Goal: Task Accomplishment & Management: Manage account settings

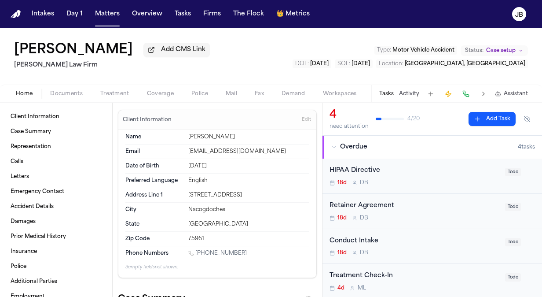
click at [112, 9] on button "Matters" at bounding box center [108, 14] width 32 height 16
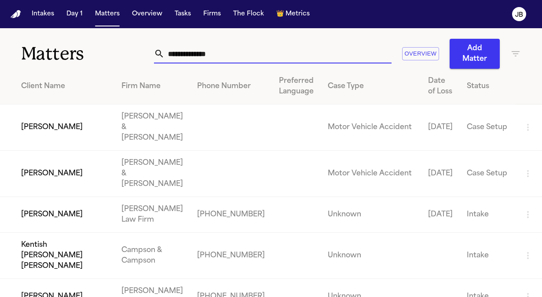
click at [208, 48] on input "text" at bounding box center [278, 53] width 227 height 19
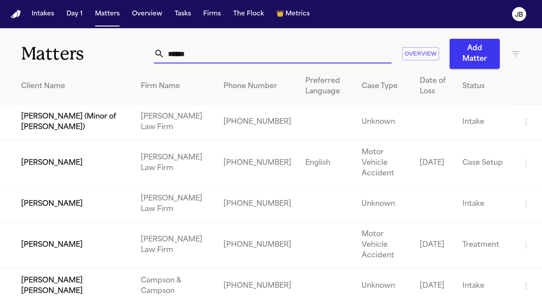
type input "******"
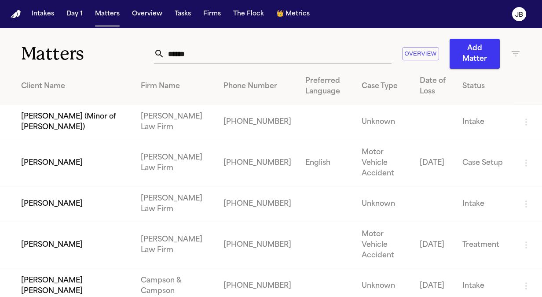
click at [70, 240] on td "[PERSON_NAME]" at bounding box center [67, 245] width 134 height 46
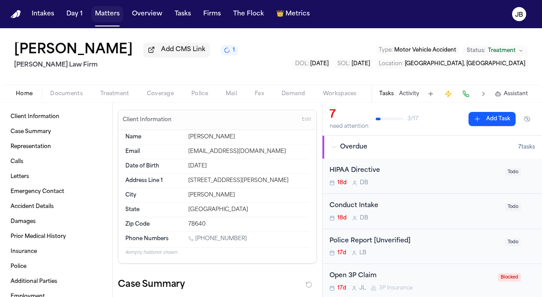
click at [103, 17] on button "Matters" at bounding box center [108, 14] width 32 height 16
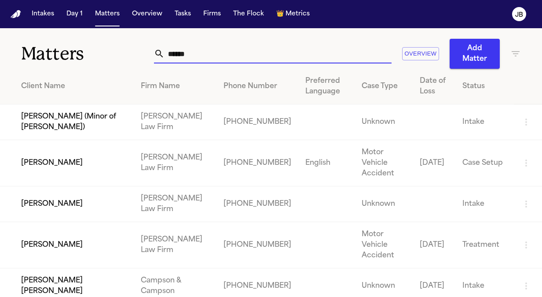
drag, startPoint x: 216, startPoint y: 62, endPoint x: 134, endPoint y: 59, distance: 81.9
click at [134, 59] on div "Matters ****** Overview Add Matter" at bounding box center [271, 48] width 542 height 40
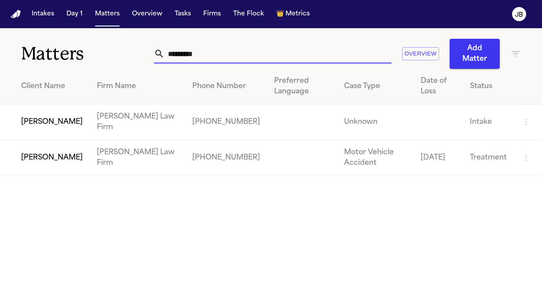
type input "*********"
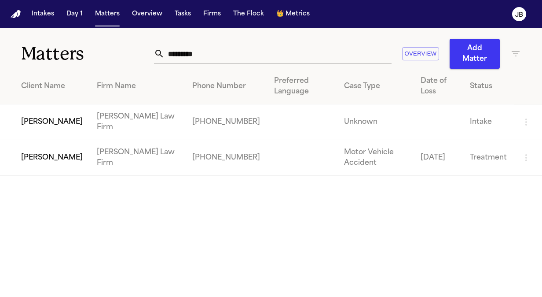
click at [61, 161] on td "[PERSON_NAME]" at bounding box center [45, 158] width 90 height 36
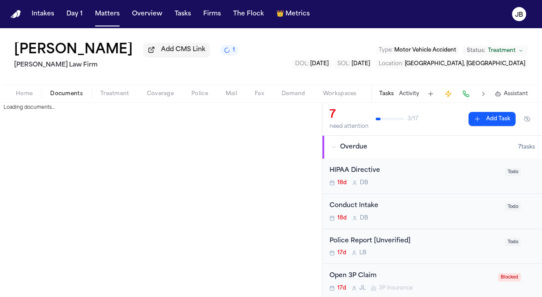
click at [73, 97] on button "Documents" at bounding box center [66, 93] width 50 height 11
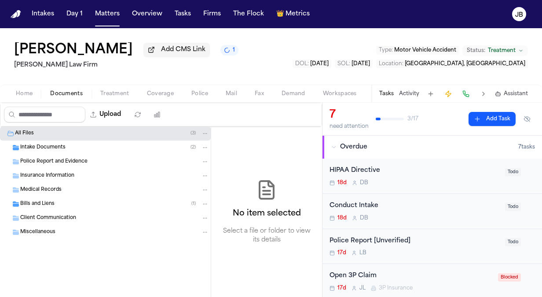
click at [43, 206] on span "Bills and Liens" at bounding box center [37, 203] width 34 height 7
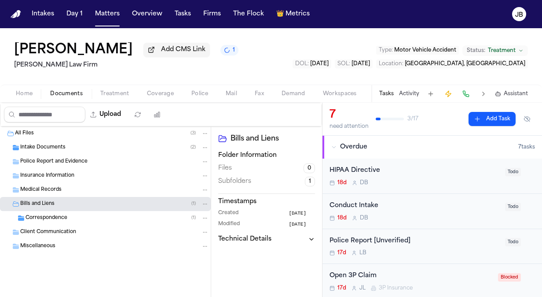
click at [65, 217] on span "Correspondence" at bounding box center [47, 217] width 42 height 7
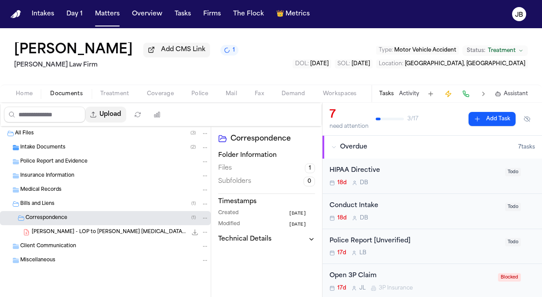
click at [121, 112] on button "Upload" at bounding box center [105, 115] width 41 height 16
select select "**********"
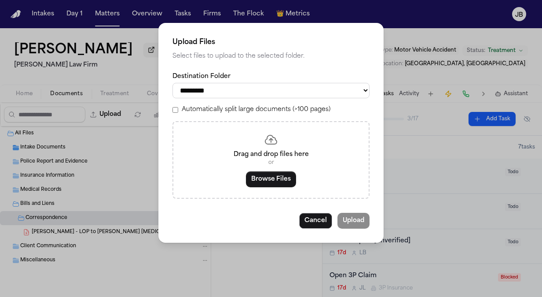
click at [259, 178] on button "Browse Files" at bounding box center [271, 179] width 50 height 16
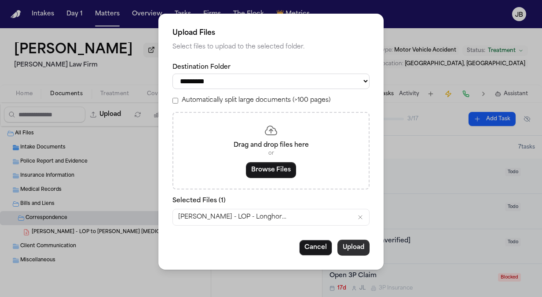
click at [351, 249] on button "Upload" at bounding box center [354, 247] width 32 height 16
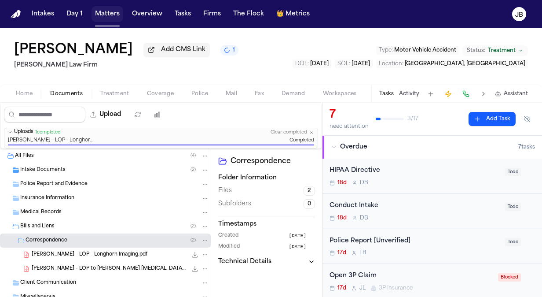
click at [114, 14] on button "Matters" at bounding box center [108, 14] width 32 height 16
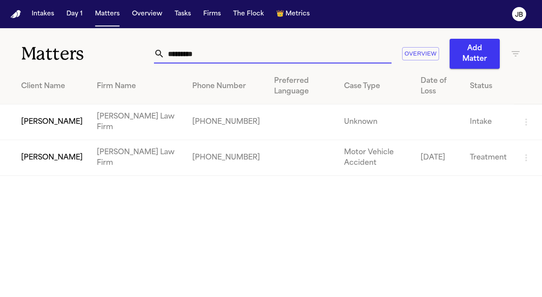
drag, startPoint x: 196, startPoint y: 53, endPoint x: -2, endPoint y: 60, distance: 198.2
click at [0, 60] on html "Intakes Day 1 Matters Overview Tasks Firms The Flock 👑 Metrics JB Matters *****…" at bounding box center [271, 148] width 542 height 297
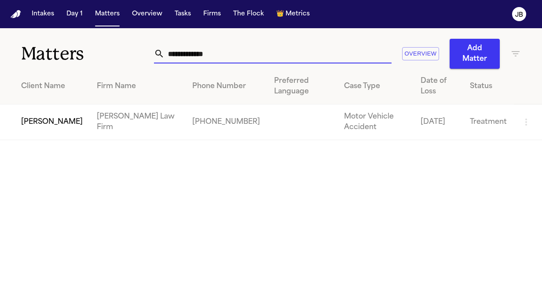
type input "**********"
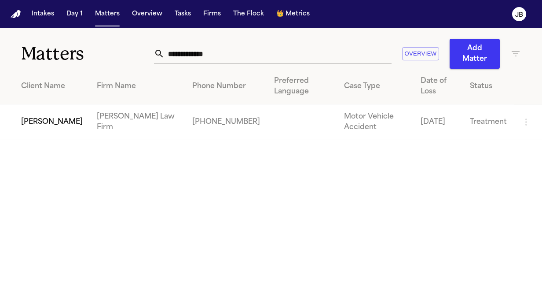
click at [41, 111] on td "[PERSON_NAME]" at bounding box center [45, 122] width 90 height 36
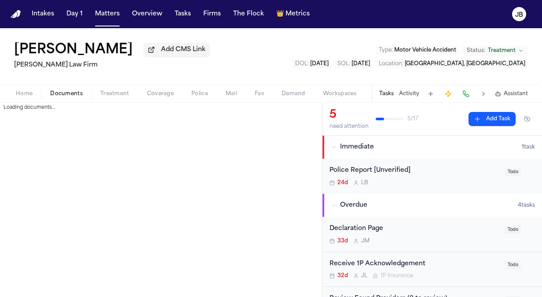
click at [63, 94] on span "Documents" at bounding box center [66, 93] width 33 height 7
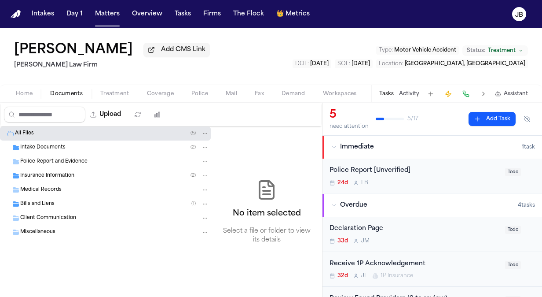
click at [41, 203] on span "Bills and Liens" at bounding box center [37, 203] width 34 height 7
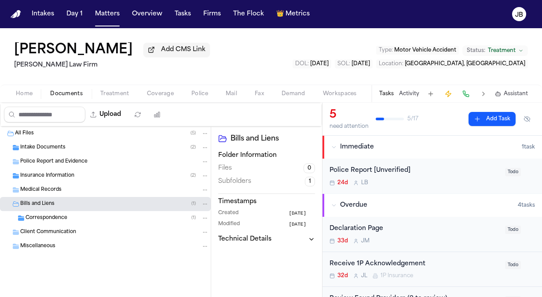
click at [57, 217] on span "Correspondence" at bounding box center [47, 217] width 42 height 7
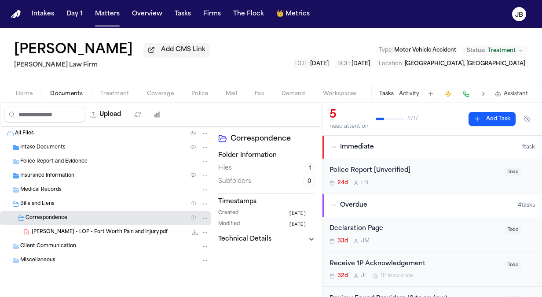
click at [107, 230] on span "K. Agee - LOP - Fort Worth Pain and Injury.pdf" at bounding box center [100, 231] width 136 height 7
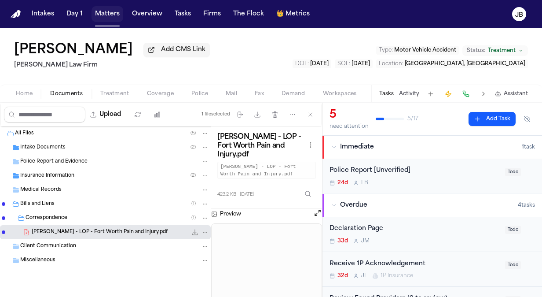
click at [104, 13] on button "Matters" at bounding box center [108, 14] width 32 height 16
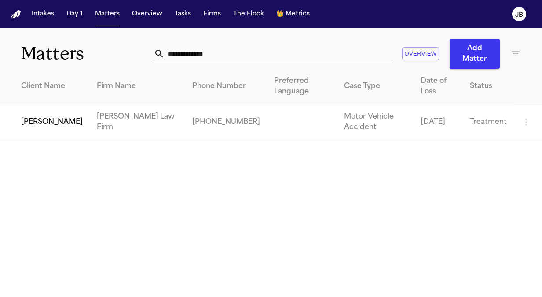
click at [39, 103] on th "Client Name" at bounding box center [45, 87] width 90 height 36
click at [40, 116] on td "[PERSON_NAME]" at bounding box center [45, 122] width 90 height 36
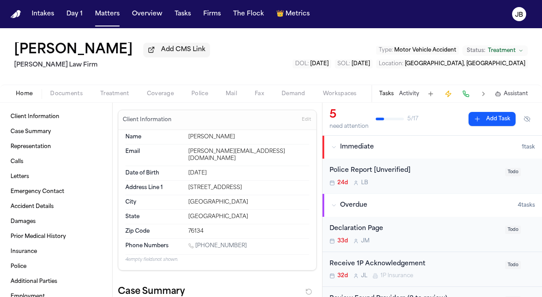
click at [78, 93] on span "Documents" at bounding box center [66, 93] width 33 height 7
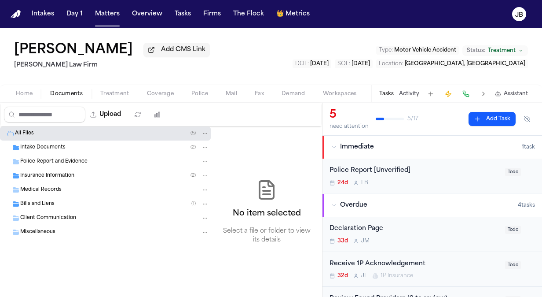
click at [44, 203] on span "Bills and Liens" at bounding box center [37, 203] width 34 height 7
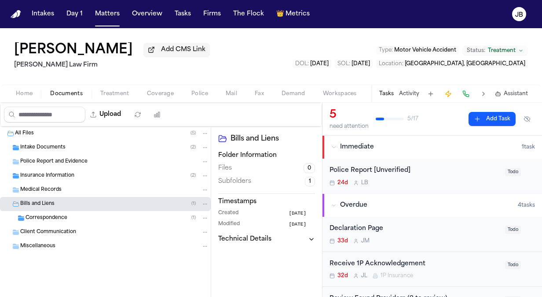
click at [76, 216] on div "Correspondence ( 1 )" at bounding box center [118, 218] width 184 height 8
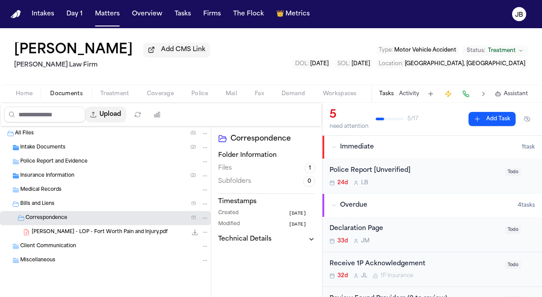
click at [118, 112] on button "Upload" at bounding box center [105, 115] width 41 height 16
select select "**********"
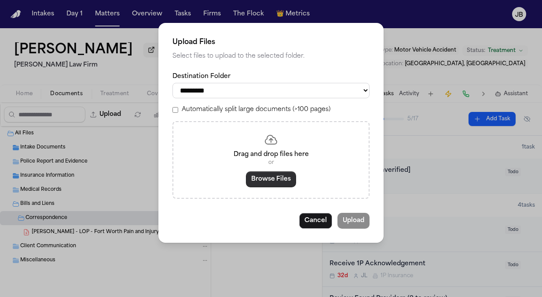
click at [275, 179] on button "Browse Files" at bounding box center [271, 179] width 50 height 16
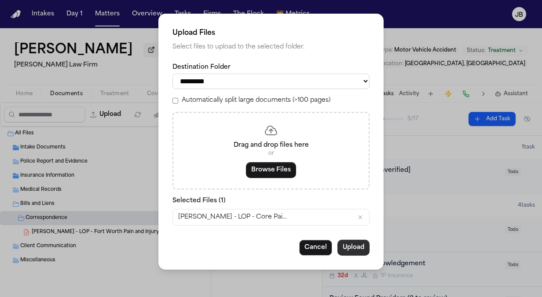
click at [347, 247] on button "Upload" at bounding box center [354, 247] width 32 height 16
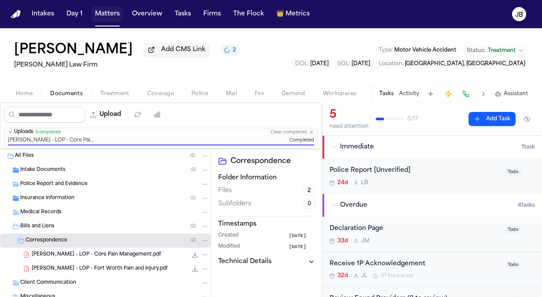
click at [114, 9] on button "Matters" at bounding box center [108, 14] width 32 height 16
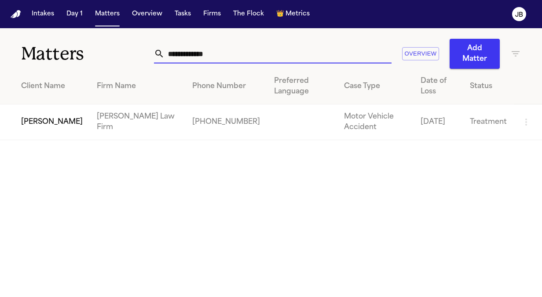
drag, startPoint x: 220, startPoint y: 49, endPoint x: 58, endPoint y: 58, distance: 162.6
click at [58, 58] on div "**********" at bounding box center [271, 48] width 542 height 40
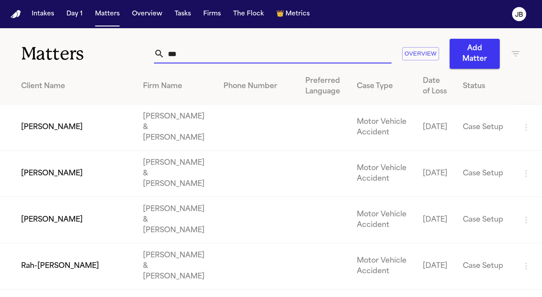
drag, startPoint x: 209, startPoint y: 56, endPoint x: 92, endPoint y: 55, distance: 117.5
click at [92, 55] on div "Matters *** Overview Add Matter" at bounding box center [271, 48] width 542 height 40
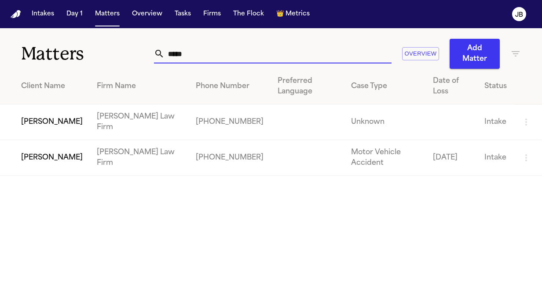
type input "*****"
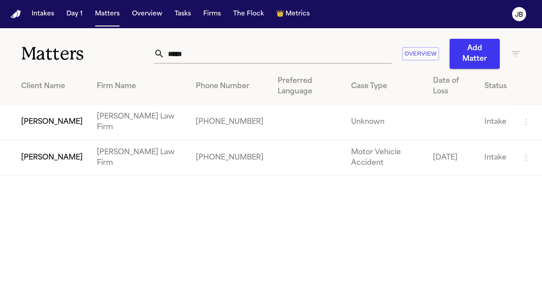
click at [525, 117] on icon "button" at bounding box center [526, 122] width 11 height 11
click at [490, 119] on li "View Matter" at bounding box center [497, 117] width 48 height 18
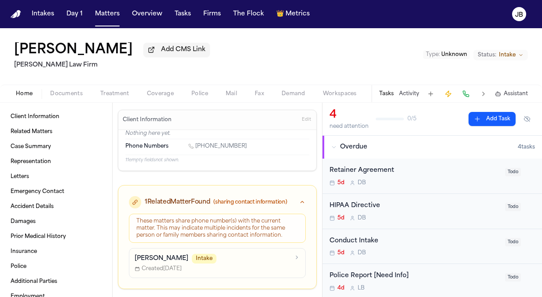
click at [18, 92] on span "Home" at bounding box center [24, 93] width 17 height 7
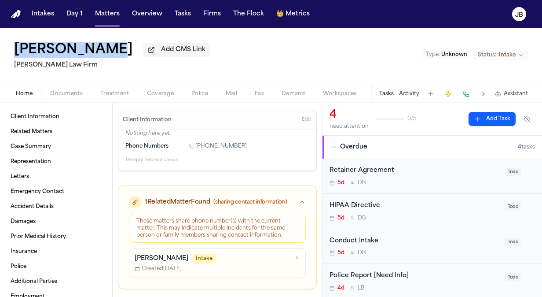
drag, startPoint x: 12, startPoint y: 47, endPoint x: 102, endPoint y: 48, distance: 89.4
click at [102, 48] on div "Adnaan Iqbal Add CMS Link Ruy Mireles Law Firm Type : Unknown Status: Intake" at bounding box center [271, 56] width 542 height 56
copy h1 "[PERSON_NAME]"
click at [70, 88] on button "Documents" at bounding box center [66, 93] width 50 height 11
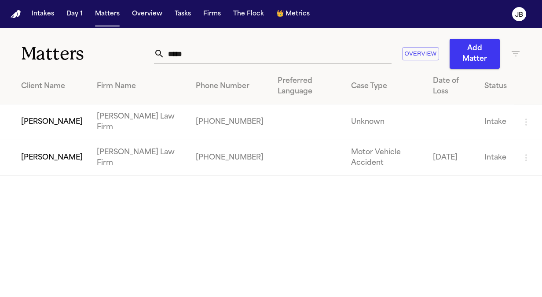
click at [58, 140] on td "[PERSON_NAME]" at bounding box center [45, 158] width 90 height 36
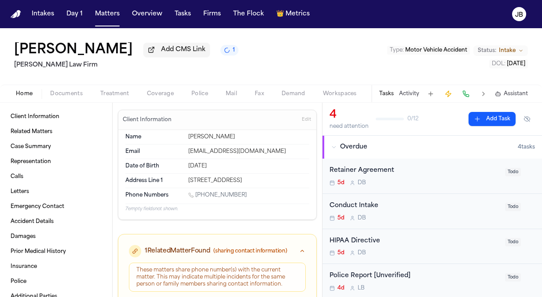
click at [62, 96] on span "Documents" at bounding box center [66, 93] width 33 height 7
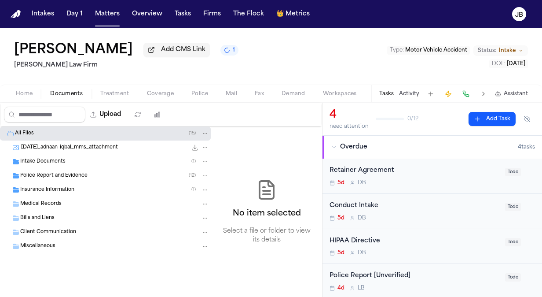
click at [57, 158] on span "Intake Documents" at bounding box center [42, 161] width 45 height 7
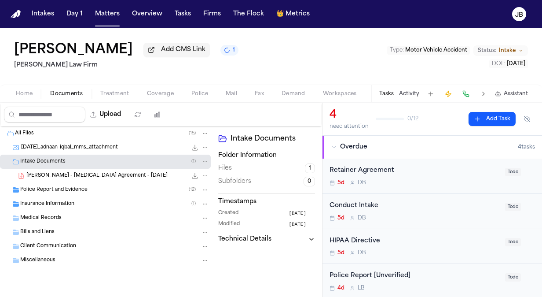
click at [81, 173] on span "[PERSON_NAME] - [MEDICAL_DATA] Agreement - [DATE]" at bounding box center [96, 175] width 141 height 7
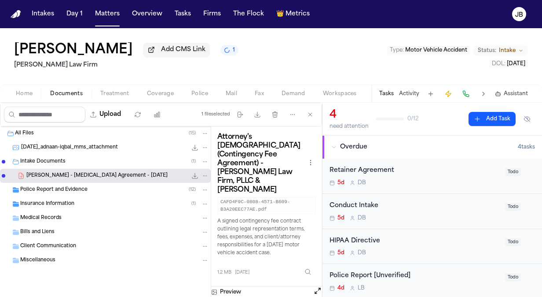
click at [317, 286] on button "Open preview" at bounding box center [317, 290] width 9 height 9
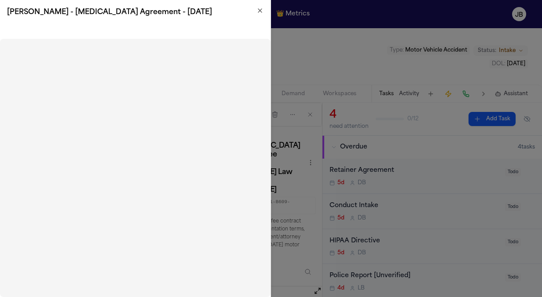
click at [255, 10] on h2 "[PERSON_NAME] - [MEDICAL_DATA] Agreement - [DATE]" at bounding box center [135, 12] width 257 height 11
click at [260, 12] on icon "button" at bounding box center [260, 10] width 7 height 7
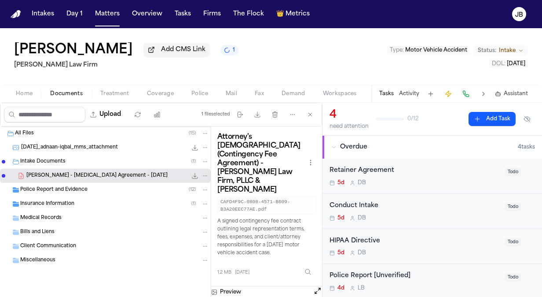
click at [65, 202] on span "Insurance Information" at bounding box center [47, 203] width 54 height 7
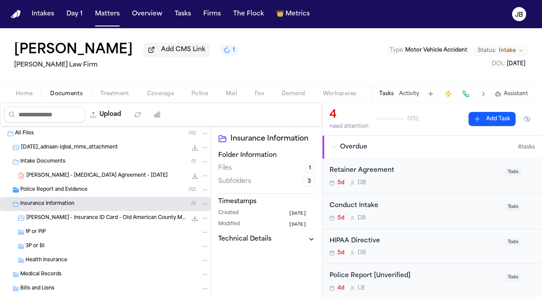
click at [115, 175] on span "[PERSON_NAME] - [MEDICAL_DATA] Agreement - [DATE]" at bounding box center [96, 175] width 141 height 7
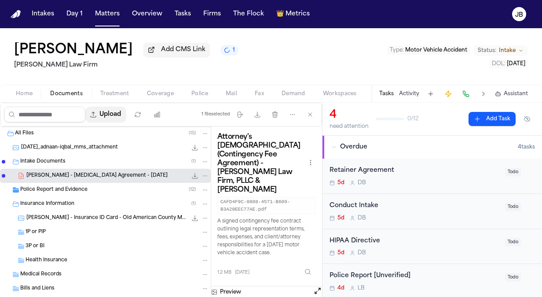
click at [117, 112] on button "Upload" at bounding box center [105, 115] width 41 height 16
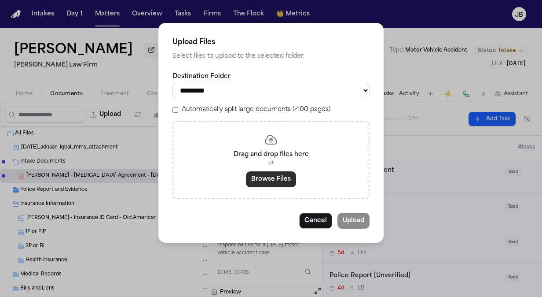
click at [273, 179] on button "Browse Files" at bounding box center [271, 179] width 50 height 16
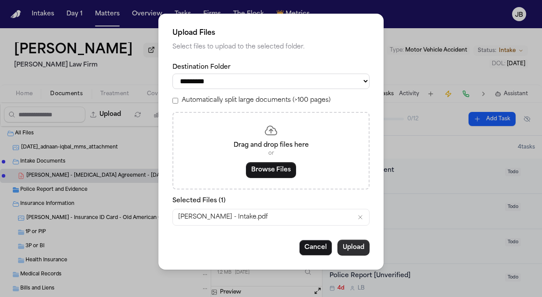
click at [356, 244] on button "Upload" at bounding box center [354, 247] width 32 height 16
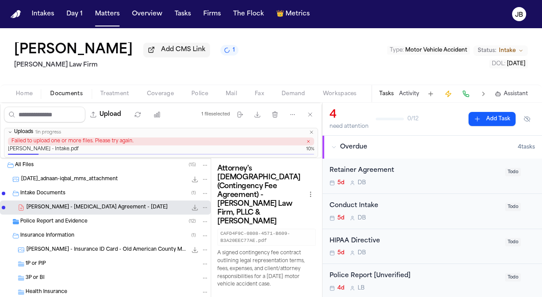
click at [310, 130] on icon "button" at bounding box center [311, 131] width 5 height 5
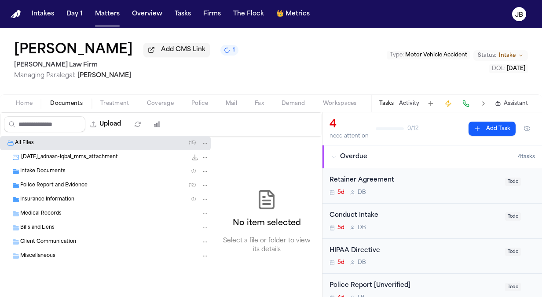
click at [77, 168] on div "Intake Documents ( 1 )" at bounding box center [114, 171] width 189 height 8
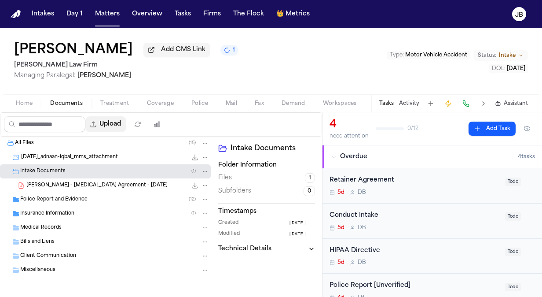
click at [118, 127] on button "Upload" at bounding box center [105, 124] width 41 height 16
select select "**********"
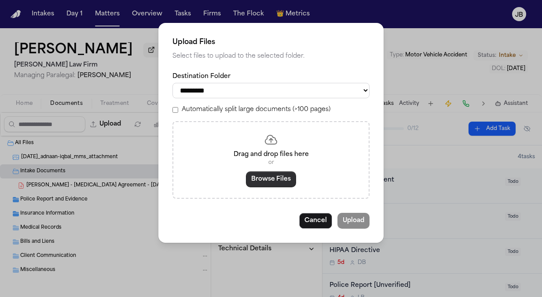
click at [273, 181] on button "Browse Files" at bounding box center [271, 179] width 50 height 16
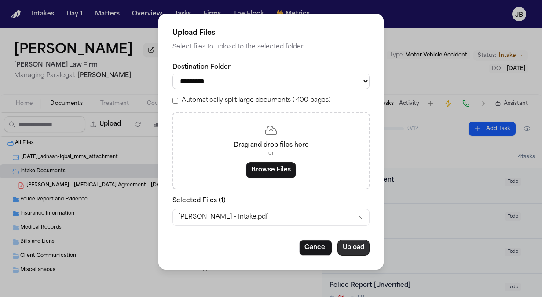
click at [357, 249] on button "Upload" at bounding box center [354, 247] width 32 height 16
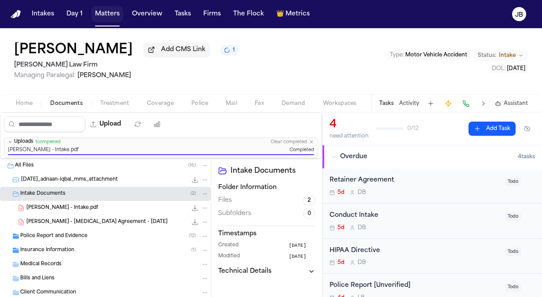
click at [113, 15] on button "Matters" at bounding box center [108, 14] width 32 height 16
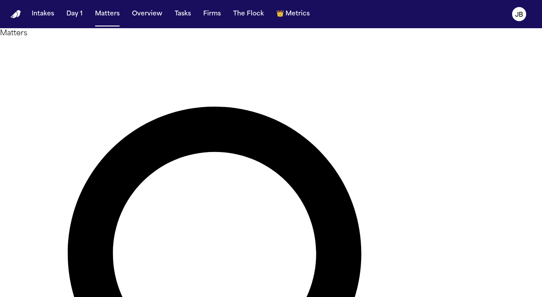
drag, startPoint x: 239, startPoint y: 62, endPoint x: 57, endPoint y: 57, distance: 181.4
paste input "**********"
type input "**********"
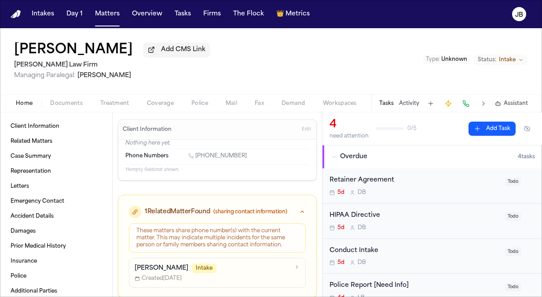
click at [303, 130] on span "Edit" at bounding box center [306, 129] width 9 height 6
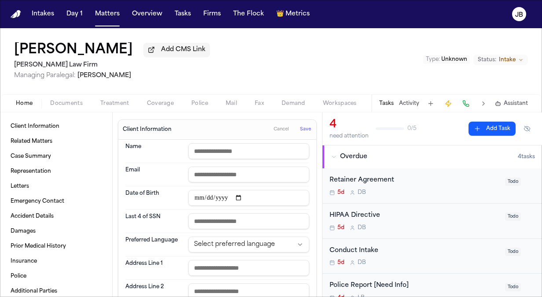
click at [228, 151] on input "text" at bounding box center [248, 151] width 121 height 16
type input "**********"
click at [220, 175] on input "email" at bounding box center [248, 174] width 121 height 16
paste input "**********"
type input "**********"
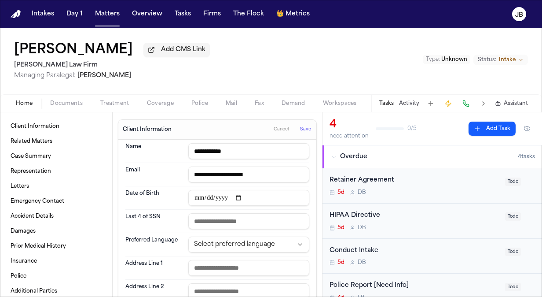
click at [230, 267] on input "text" at bounding box center [248, 268] width 121 height 16
paste input "**********"
click at [229, 269] on input "**********" at bounding box center [248, 268] width 121 height 16
click at [249, 265] on input "**********" at bounding box center [248, 268] width 121 height 16
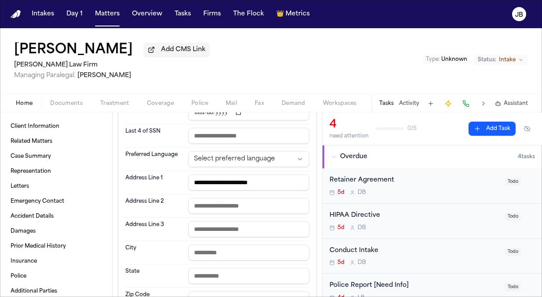
scroll to position [91, 0]
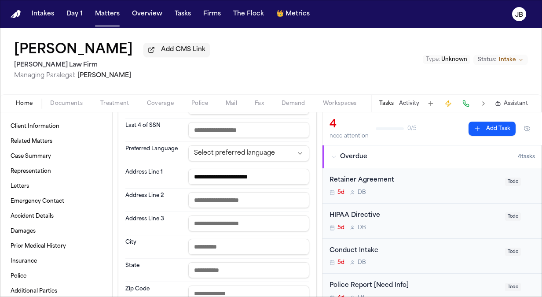
type input "**********"
click at [216, 246] on input "text" at bounding box center [248, 247] width 121 height 16
type input "******"
type input "**"
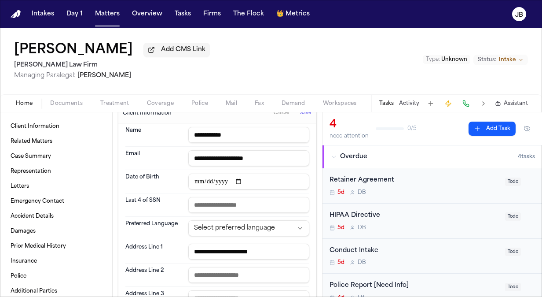
scroll to position [0, 0]
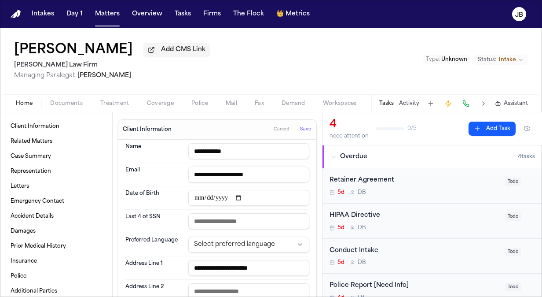
type input "*****"
click at [300, 129] on span "Save" at bounding box center [305, 129] width 11 height 6
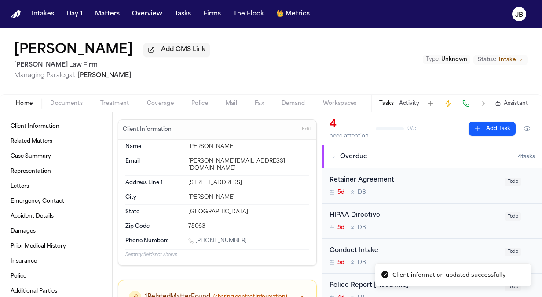
click at [302, 129] on span "Edit" at bounding box center [306, 129] width 9 height 6
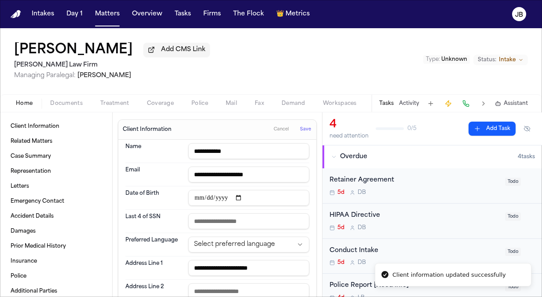
click at [194, 198] on input "date" at bounding box center [248, 198] width 121 height 16
type input "**********"
click at [300, 129] on span "Save" at bounding box center [305, 129] width 11 height 6
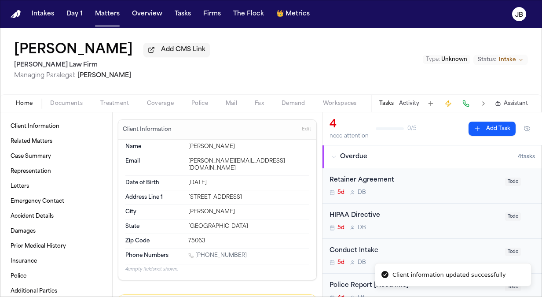
click at [491, 60] on span "Status:" at bounding box center [487, 59] width 18 height 7
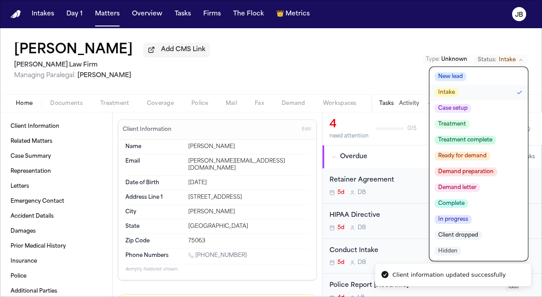
click at [452, 115] on button "Case setup" at bounding box center [479, 108] width 99 height 16
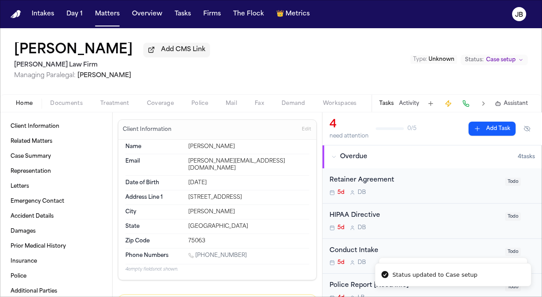
click at [437, 58] on span "Unknown" at bounding box center [442, 59] width 26 height 5
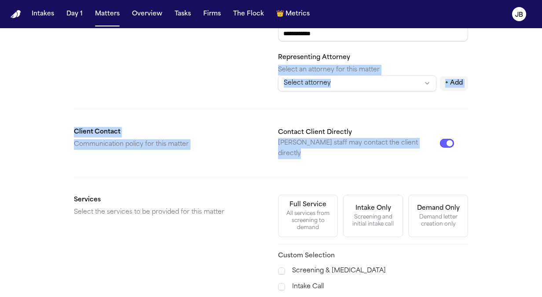
scroll to position [170, 0]
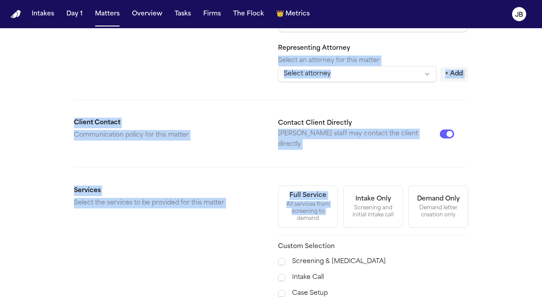
drag, startPoint x: 390, startPoint y: 222, endPoint x: 292, endPoint y: 207, distance: 99.6
click at [292, 207] on form "**********" at bounding box center [271, 193] width 394 height 607
click at [294, 204] on div "All services from screening to demand" at bounding box center [308, 211] width 48 height 21
click at [381, 155] on form "**********" at bounding box center [271, 193] width 394 height 607
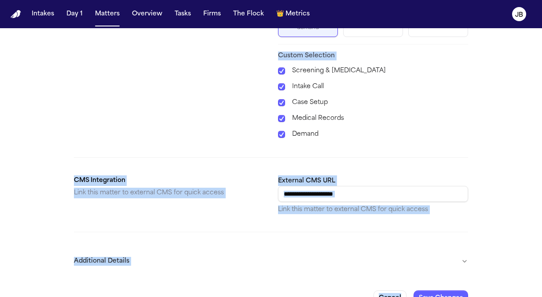
scroll to position [369, 0]
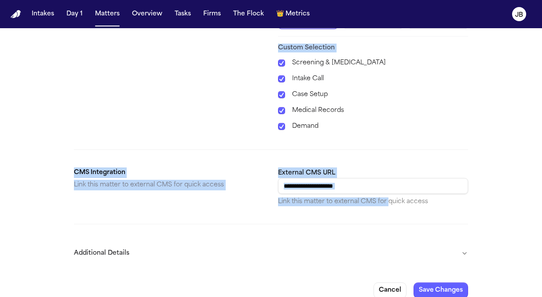
drag, startPoint x: 389, startPoint y: 196, endPoint x: 388, endPoint y: 186, distance: 10.6
drag, startPoint x: 388, startPoint y: 186, endPoint x: 381, endPoint y: 131, distance: 55.4
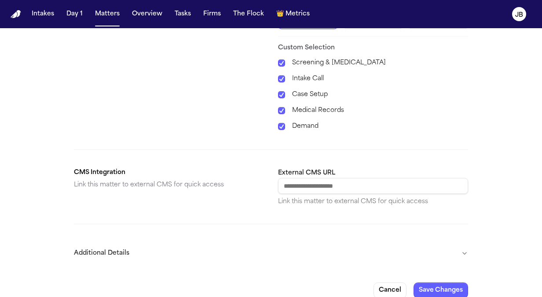
click at [463, 243] on button "Additional Details" at bounding box center [271, 253] width 394 height 23
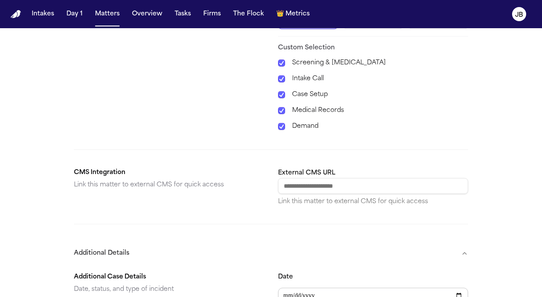
click at [426, 287] on input "Date" at bounding box center [373, 295] width 190 height 16
type input "**********"
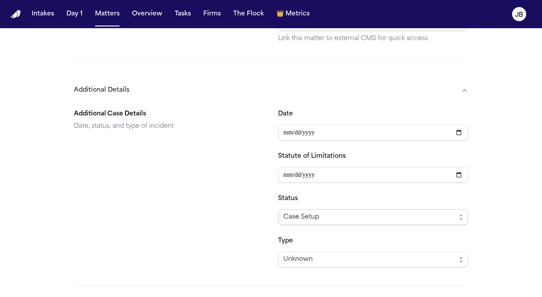
click at [290, 212] on span "Case Setup" at bounding box center [301, 217] width 36 height 11
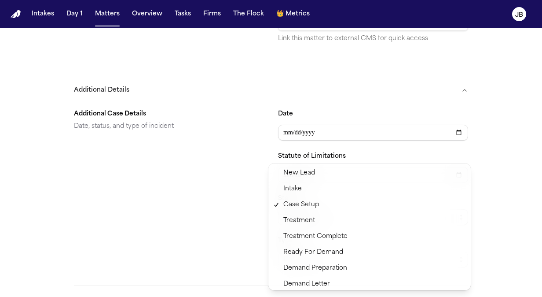
click at [209, 211] on section "**********" at bounding box center [271, 184] width 394 height 165
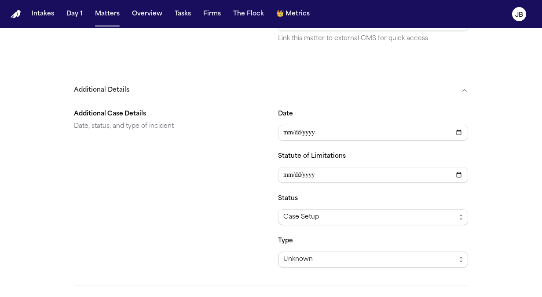
click at [302, 253] on span "Unknown" at bounding box center [373, 259] width 190 height 16
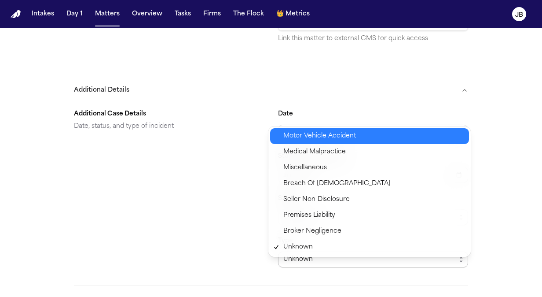
click at [317, 138] on span "Motor Vehicle Accident" at bounding box center [319, 136] width 73 height 11
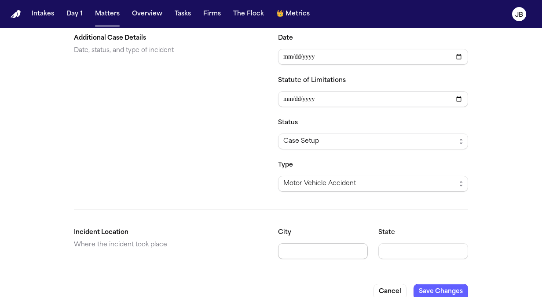
click at [323, 243] on input "City" at bounding box center [323, 251] width 90 height 16
type input "******"
type input "**"
click at [443, 283] on button "Save Changes" at bounding box center [441, 291] width 55 height 16
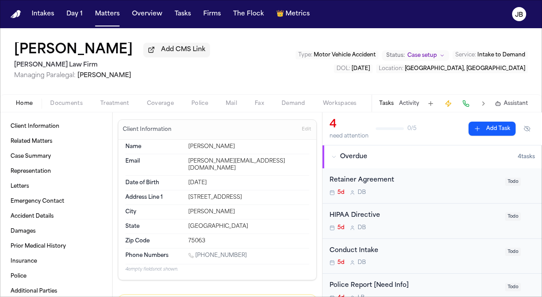
drag, startPoint x: 261, startPoint y: 185, endPoint x: 185, endPoint y: 194, distance: 75.8
click at [185, 194] on div "Address Line 1 [STREET_ADDRESS]" at bounding box center [217, 197] width 184 height 15
copy div "[STREET_ADDRESS]"
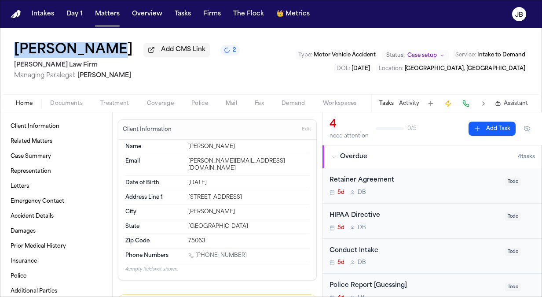
drag, startPoint x: 103, startPoint y: 50, endPoint x: 14, endPoint y: 52, distance: 88.9
click at [14, 52] on div "[PERSON_NAME] Add CMS Link 2" at bounding box center [127, 50] width 226 height 16
copy h1 "[PERSON_NAME]"
drag, startPoint x: 240, startPoint y: 248, endPoint x: 197, endPoint y: 250, distance: 43.2
click at [197, 252] on div "[PHONE_NUMBER]" at bounding box center [248, 256] width 121 height 8
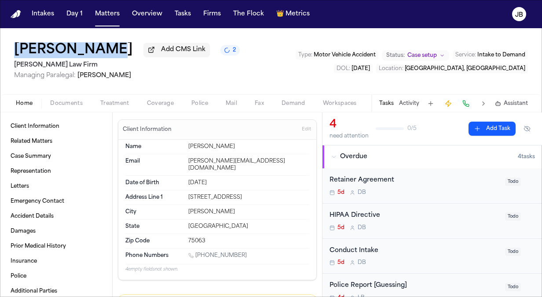
copy link "[PHONE_NUMBER]"
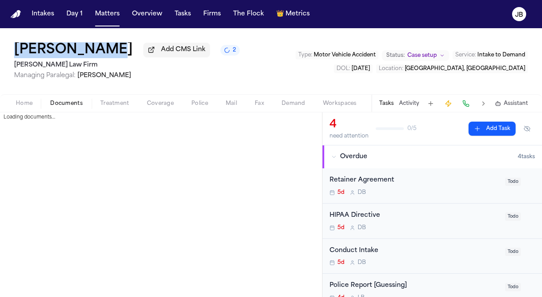
click at [66, 101] on span "Documents" at bounding box center [66, 103] width 33 height 7
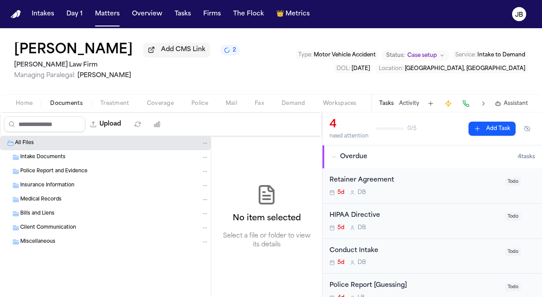
click at [66, 155] on div "Intake Documents" at bounding box center [114, 157] width 189 height 8
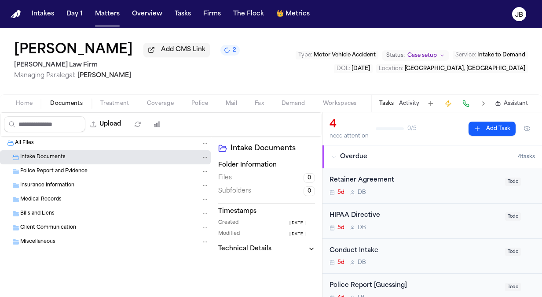
click at [79, 168] on span "Police Report and Evidence" at bounding box center [53, 171] width 67 height 7
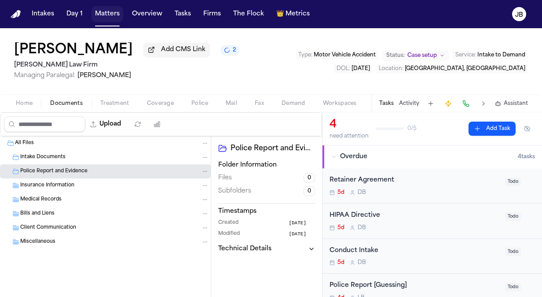
click at [104, 11] on button "Matters" at bounding box center [108, 14] width 32 height 16
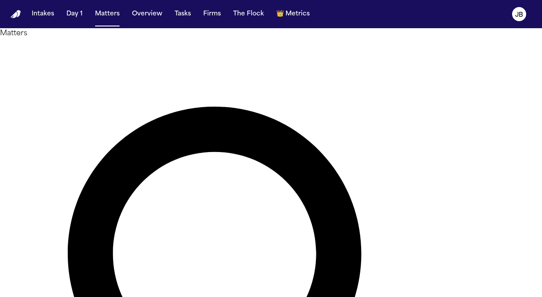
click at [189, 197] on main "**********" at bounding box center [271, 162] width 542 height 268
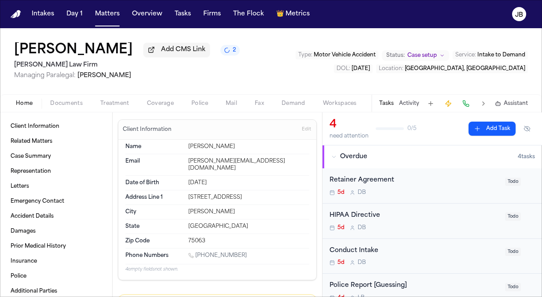
click at [60, 102] on span "Documents" at bounding box center [66, 103] width 33 height 7
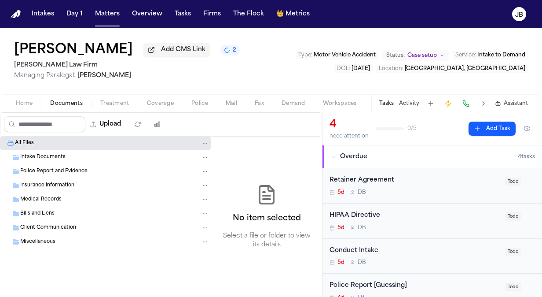
click at [53, 155] on span "Intake Documents" at bounding box center [42, 157] width 45 height 7
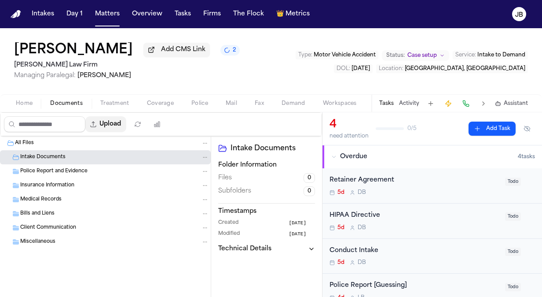
click at [116, 118] on button "Upload" at bounding box center [105, 124] width 41 height 16
select select "**********"
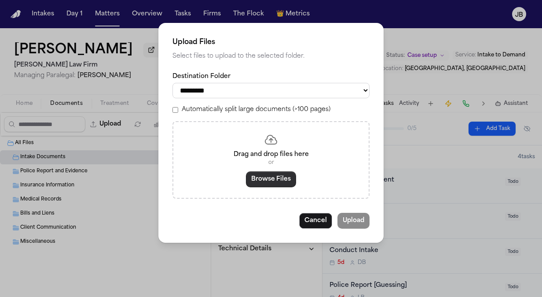
click at [277, 179] on button "Browse Files" at bounding box center [271, 179] width 50 height 16
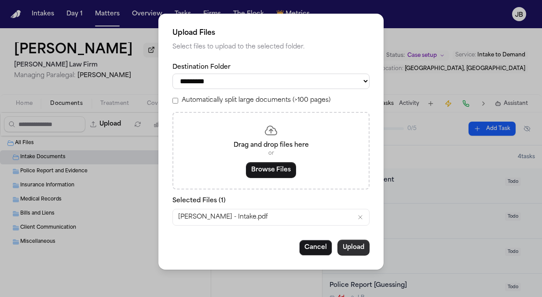
click at [347, 245] on button "Upload" at bounding box center [354, 247] width 32 height 16
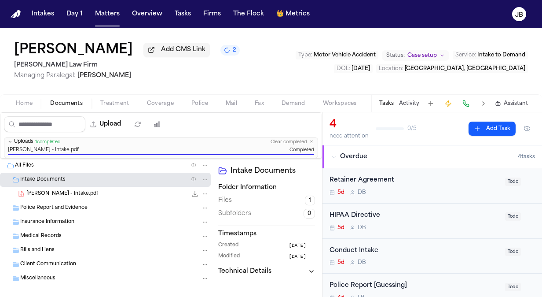
click at [415, 181] on div "Retainer Agreement" at bounding box center [415, 180] width 170 height 10
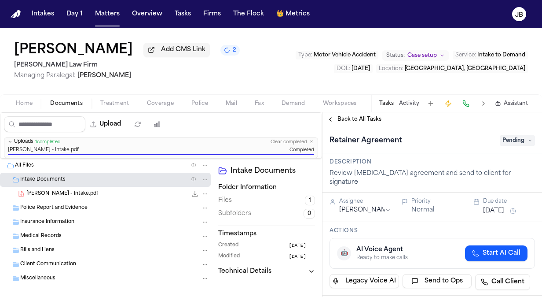
click at [515, 141] on span "Pending" at bounding box center [517, 140] width 35 height 11
type input "*****"
click at [487, 169] on div "Complete" at bounding box center [496, 176] width 84 height 18
click at [484, 176] on div "Complete" at bounding box center [496, 175] width 74 height 11
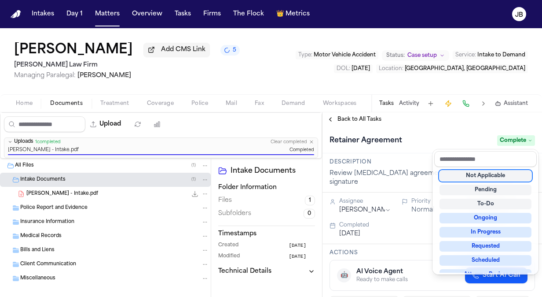
click at [439, 130] on div "[MEDICAL_DATA] Agreement Complete" at bounding box center [433, 139] width 220 height 27
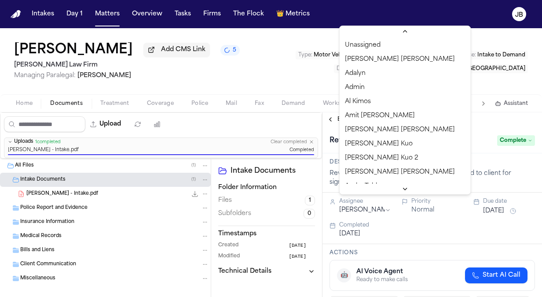
click at [382, 198] on html "Intakes Day 1 Matters Overview Tasks Firms The Flock 👑 Metrics JB [PERSON_NAME]…" at bounding box center [271, 148] width 542 height 297
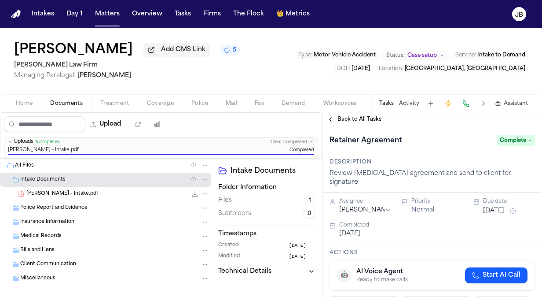
click at [225, 68] on html "Intakes Day 1 Matters Overview Tasks Firms The Flock 👑 Metrics JB [PERSON_NAME]…" at bounding box center [271, 148] width 542 height 297
click at [75, 187] on div "[PERSON_NAME] - Intake.pdf 1.8 MB • PDF" at bounding box center [105, 194] width 211 height 14
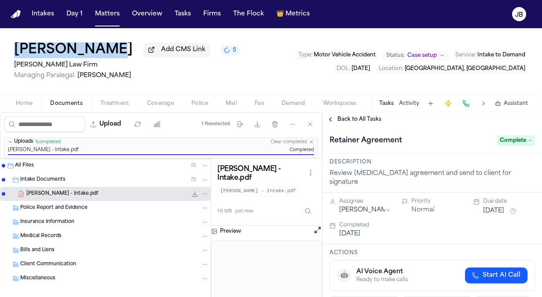
drag, startPoint x: 105, startPoint y: 48, endPoint x: 11, endPoint y: 48, distance: 93.3
click at [11, 48] on div "[PERSON_NAME] Add CMS Link 5 [PERSON_NAME] Law Firm Managing Paralegal: [PERSON…" at bounding box center [271, 61] width 542 height 66
copy h1 "[PERSON_NAME]"
click at [320, 225] on button "Open preview" at bounding box center [317, 229] width 9 height 9
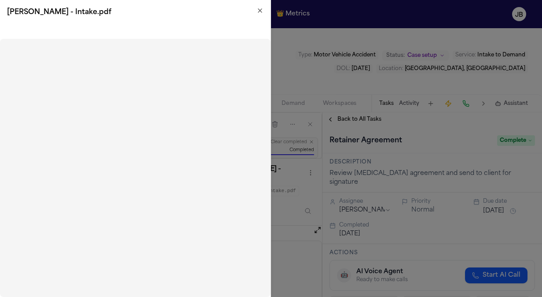
click at [258, 11] on icon "button" at bounding box center [260, 10] width 7 height 7
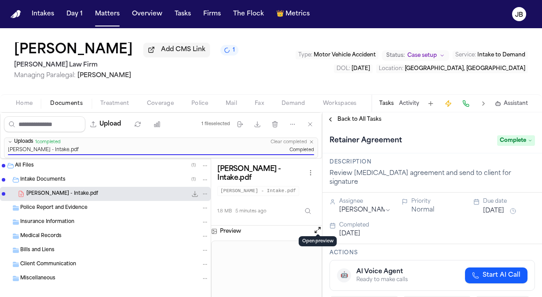
click at [148, 79] on span "Managing Paralegal: [PERSON_NAME]" at bounding box center [126, 75] width 224 height 9
click at [182, 13] on button "Tasks" at bounding box center [182, 14] width 23 height 16
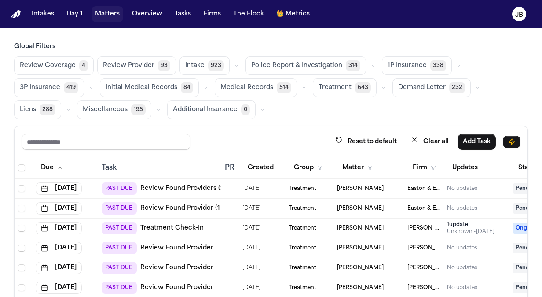
click at [108, 13] on button "Matters" at bounding box center [108, 14] width 32 height 16
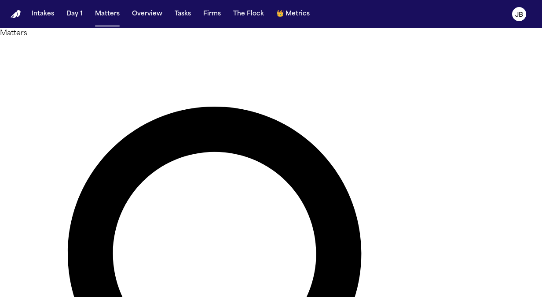
drag, startPoint x: 81, startPoint y: 66, endPoint x: 42, endPoint y: 60, distance: 39.6
type input "***"
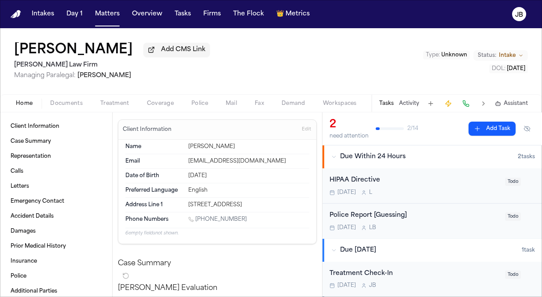
drag, startPoint x: 278, startPoint y: 203, endPoint x: 185, endPoint y: 204, distance: 93.3
click at [185, 204] on div "Address Line 1 [STREET_ADDRESS]" at bounding box center [217, 205] width 184 height 14
click at [66, 104] on span "Documents" at bounding box center [66, 103] width 33 height 7
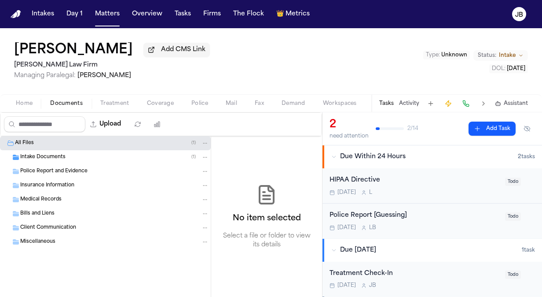
click at [100, 156] on div "Intake Documents ( 1 )" at bounding box center [114, 157] width 189 height 8
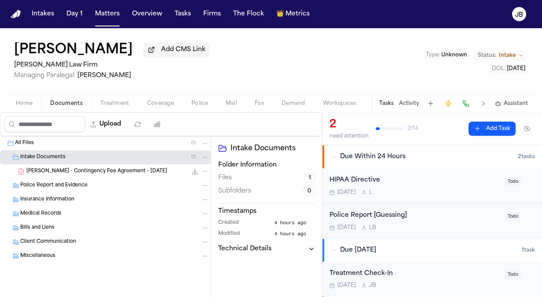
click at [96, 171] on span "[PERSON_NAME] - Contingency Fee Agreement - [DATE]" at bounding box center [96, 171] width 141 height 7
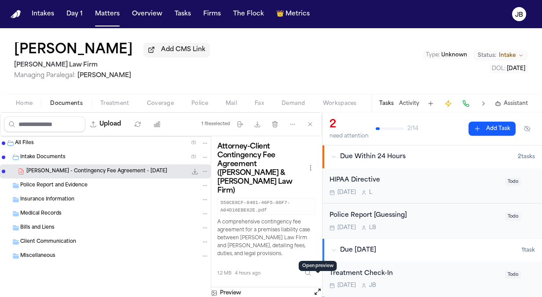
click at [316, 287] on button "Open preview" at bounding box center [317, 291] width 9 height 9
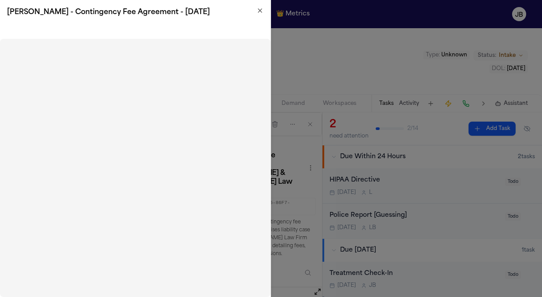
click at [268, 5] on div "[PERSON_NAME] - Contingency Fee Agreement - [DATE]" at bounding box center [135, 12] width 271 height 25
click at [257, 13] on icon "button" at bounding box center [260, 10] width 7 height 7
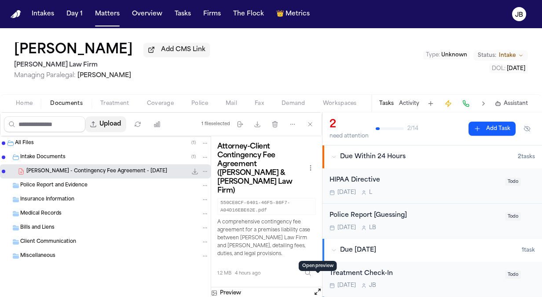
click at [122, 125] on button "Upload" at bounding box center [105, 124] width 41 height 16
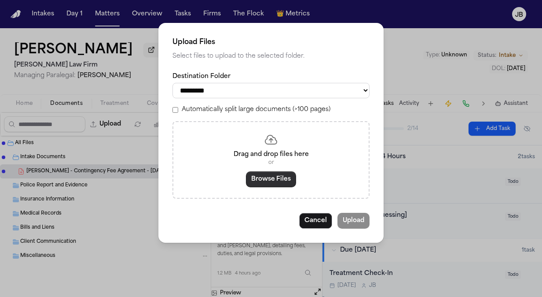
click at [268, 179] on button "Browse Files" at bounding box center [271, 179] width 50 height 16
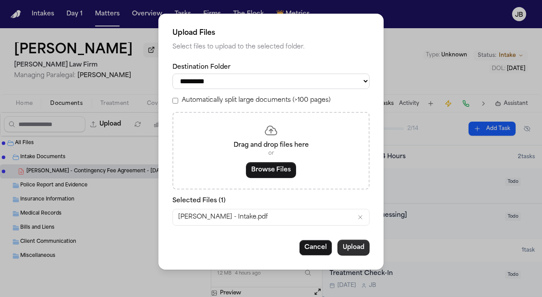
click at [357, 241] on button "Upload" at bounding box center [354, 247] width 32 height 16
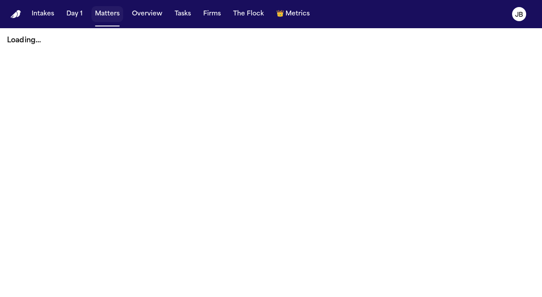
drag, startPoint x: 109, startPoint y: 18, endPoint x: 114, endPoint y: 3, distance: 16.0
click at [109, 18] on button "Matters" at bounding box center [108, 14] width 32 height 16
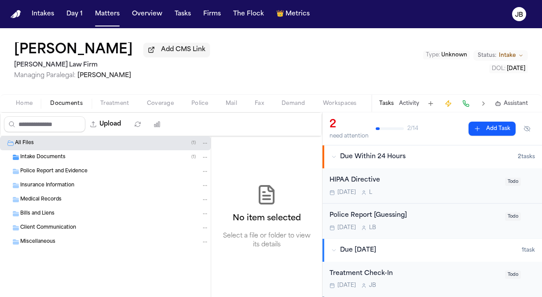
click at [58, 158] on span "Intake Documents" at bounding box center [42, 157] width 45 height 7
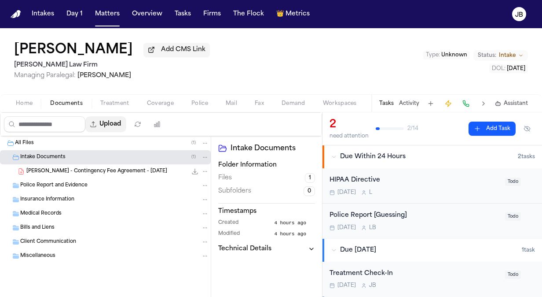
click at [114, 125] on button "Upload" at bounding box center [105, 124] width 41 height 16
select select "**********"
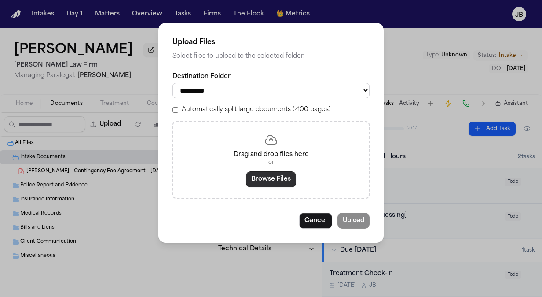
click at [269, 186] on button "Browse Files" at bounding box center [271, 179] width 50 height 16
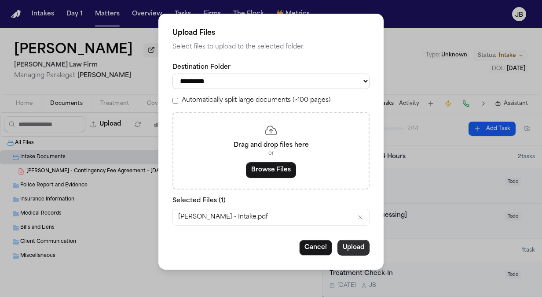
click at [353, 251] on button "Upload" at bounding box center [354, 247] width 32 height 16
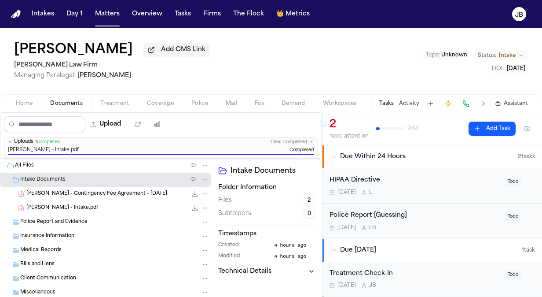
click at [26, 104] on span "Home" at bounding box center [24, 103] width 17 height 7
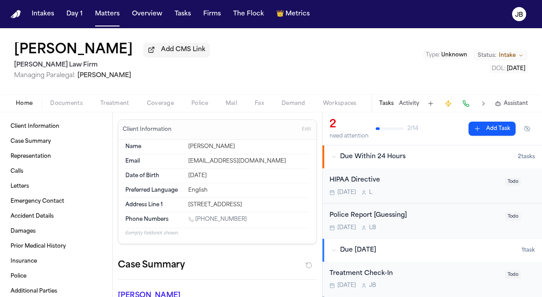
drag, startPoint x: 276, startPoint y: 202, endPoint x: 182, endPoint y: 210, distance: 94.5
click at [182, 210] on div "Address Line 1 [STREET_ADDRESS]" at bounding box center [217, 205] width 184 height 14
copy div "[STREET_ADDRESS]"
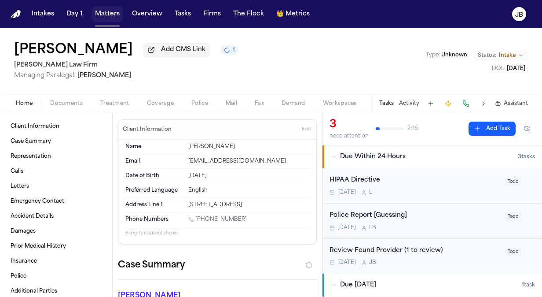
click at [104, 10] on button "Matters" at bounding box center [108, 14] width 32 height 16
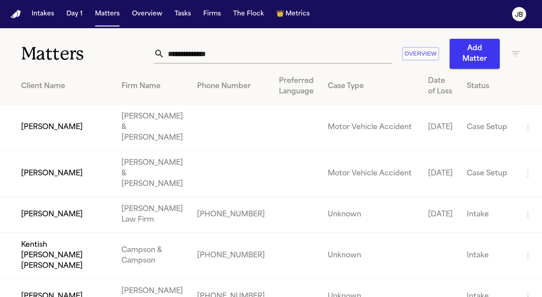
click at [207, 55] on input "text" at bounding box center [278, 53] width 227 height 19
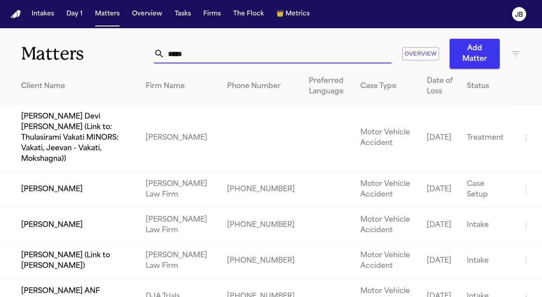
type input "*****"
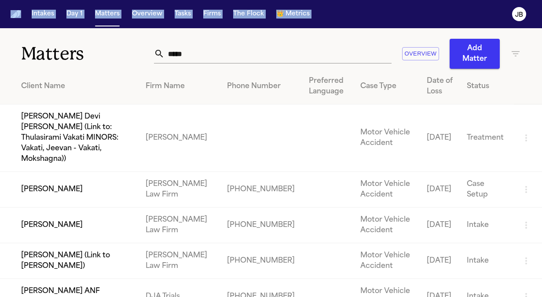
click at [0, 47] on html "Intakes Day 1 Matters Overview Tasks Firms The Flock 👑 Metrics JB Matters *****…" at bounding box center [271, 148] width 542 height 297
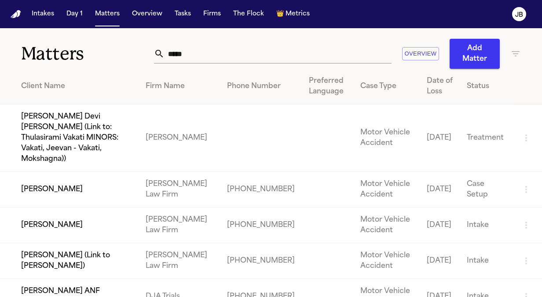
click at [139, 172] on td "[PERSON_NAME]" at bounding box center [69, 190] width 139 height 36
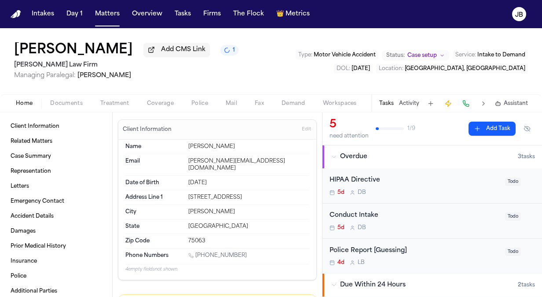
click at [79, 103] on span "Documents" at bounding box center [66, 103] width 33 height 7
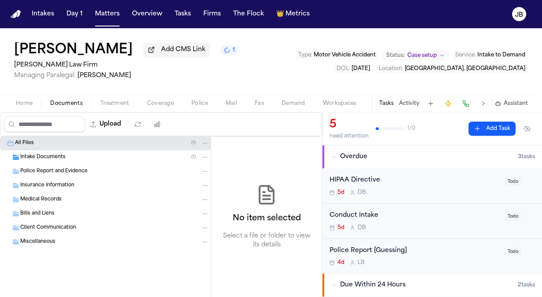
click at [55, 155] on span "Intake Documents" at bounding box center [42, 157] width 45 height 7
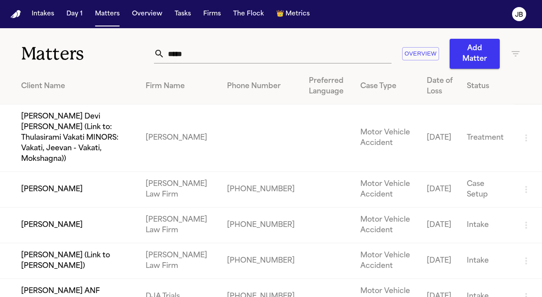
click at [92, 207] on td "[PERSON_NAME]" at bounding box center [69, 225] width 139 height 36
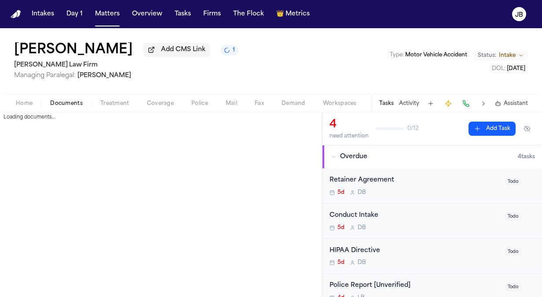
click at [65, 104] on span "Documents" at bounding box center [66, 103] width 33 height 7
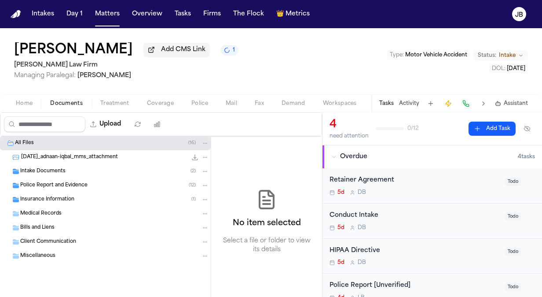
click at [71, 172] on div "Intake Documents ( 2 )" at bounding box center [114, 171] width 189 height 8
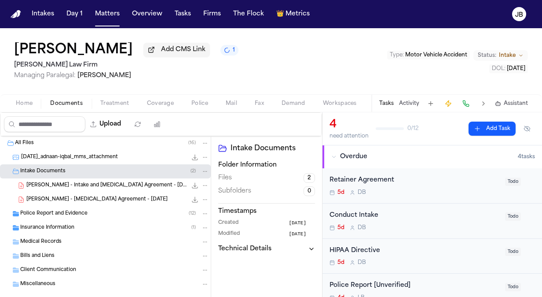
click at [75, 214] on span "Police Report and Evidence" at bounding box center [53, 213] width 67 height 7
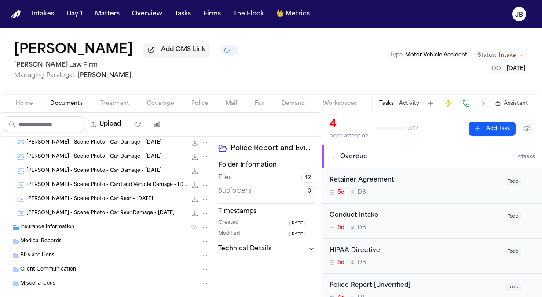
scroll to position [172, 0]
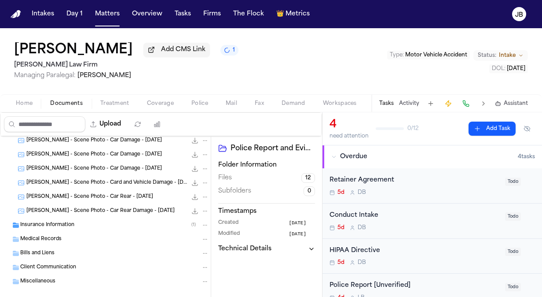
click at [50, 222] on span "Insurance Information" at bounding box center [47, 224] width 54 height 7
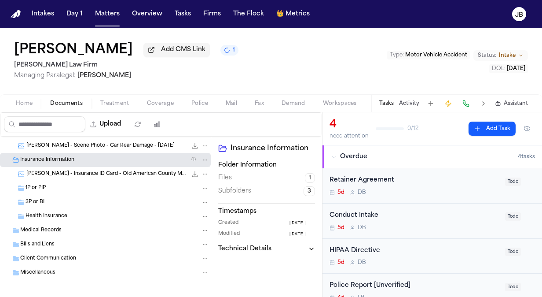
scroll to position [239, 0]
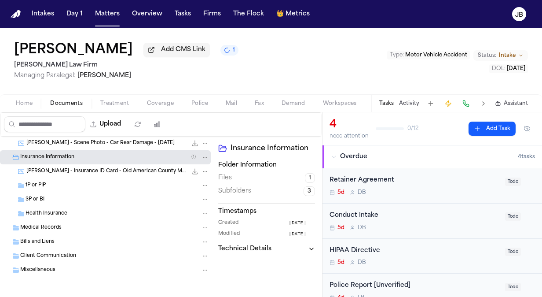
click at [508, 54] on span "Intake" at bounding box center [507, 55] width 17 height 7
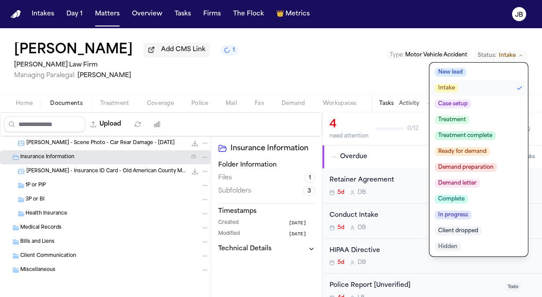
click at [451, 118] on span "Treatment" at bounding box center [452, 119] width 35 height 9
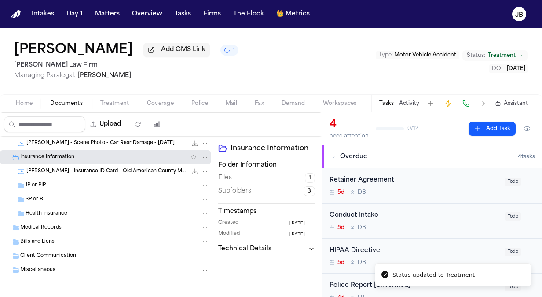
click at [59, 242] on div "Bills and Liens" at bounding box center [114, 242] width 189 height 8
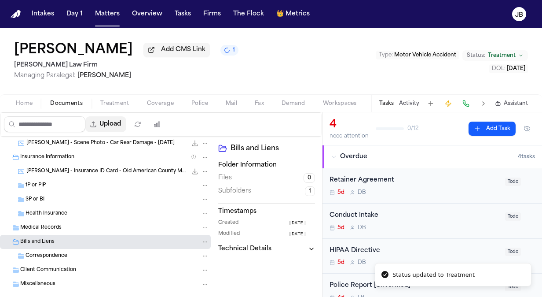
click at [112, 118] on button "Upload" at bounding box center [105, 124] width 41 height 16
select select "**********"
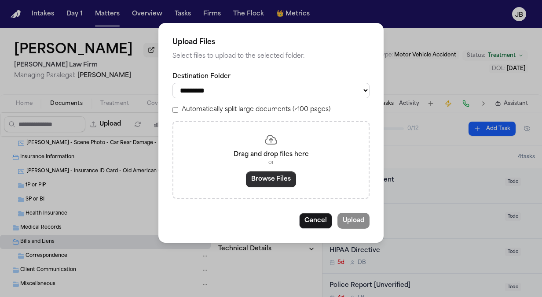
click at [275, 182] on button "Browse Files" at bounding box center [271, 179] width 50 height 16
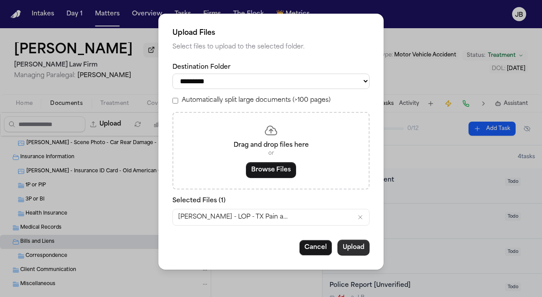
click at [360, 252] on button "Upload" at bounding box center [354, 247] width 32 height 16
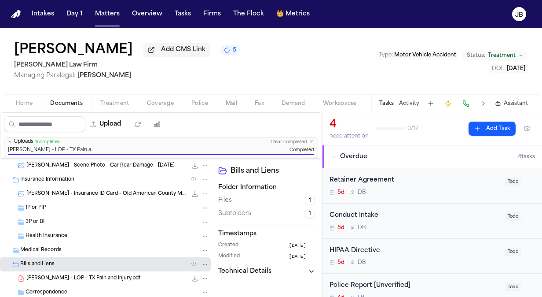
click at [21, 106] on span "Home" at bounding box center [24, 103] width 17 height 7
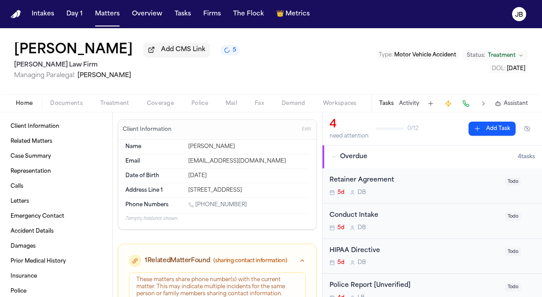
drag, startPoint x: 242, startPoint y: 205, endPoint x: 197, endPoint y: 204, distance: 45.3
click at [197, 204] on div "[PHONE_NUMBER]" at bounding box center [248, 205] width 121 height 8
copy link "[PHONE_NUMBER]"
click at [433, 187] on div "Retainer Agreement 5d D B" at bounding box center [415, 185] width 170 height 21
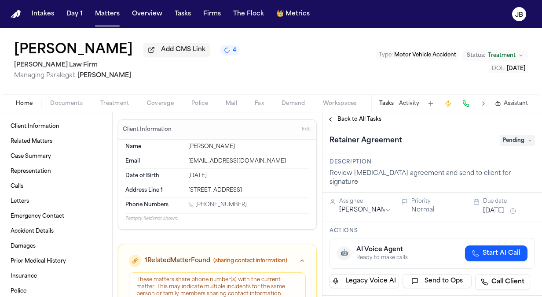
click at [488, 206] on button "[DATE]" at bounding box center [493, 210] width 21 height 9
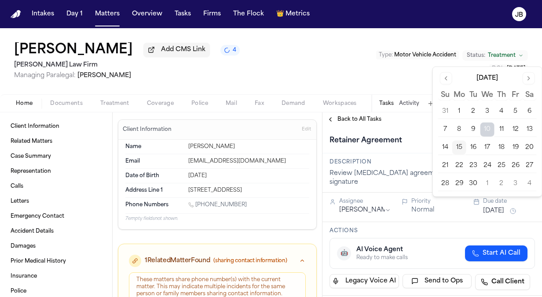
click at [458, 180] on button "29" at bounding box center [459, 183] width 14 height 14
click at [320, 73] on div "Adnann Iqbal Add CMS Link 4 Ruy Mireles Law Firm Managing Paralegal: Jessica Ba…" at bounding box center [271, 61] width 542 height 66
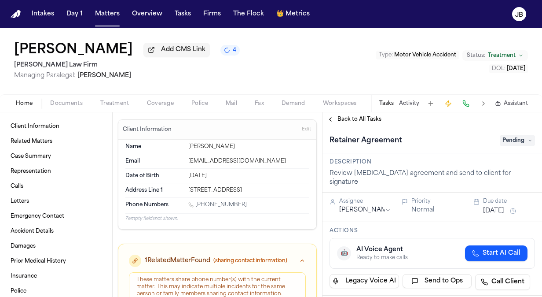
click at [514, 139] on span "Pending" at bounding box center [517, 140] width 35 height 11
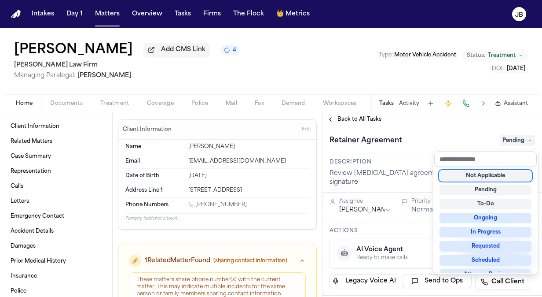
click at [455, 128] on div "Retainer Agreement Pending" at bounding box center [433, 139] width 220 height 27
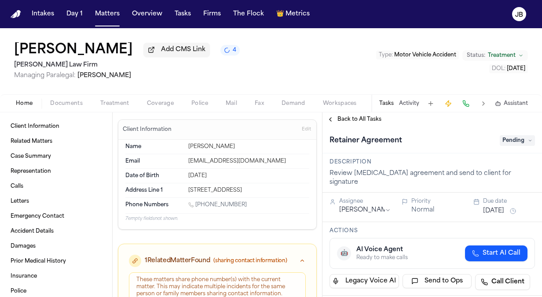
click at [492, 206] on button "[DATE]" at bounding box center [493, 210] width 21 height 9
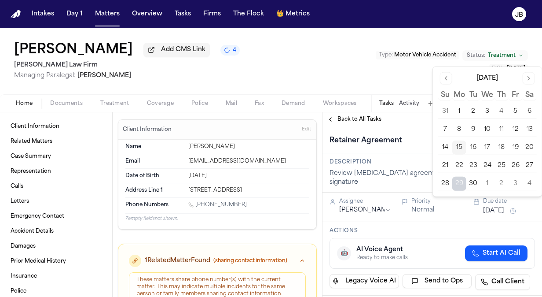
click at [463, 147] on button "15" at bounding box center [459, 147] width 14 height 14
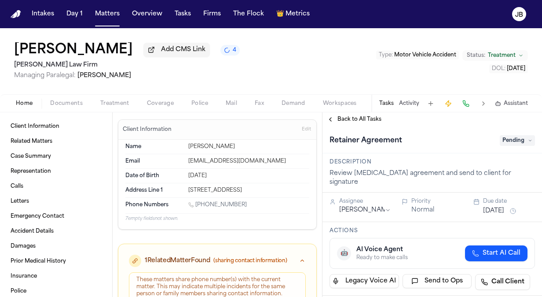
click at [411, 125] on div "Back to All Tasks" at bounding box center [433, 119] width 220 height 14
click at [505, 136] on span "Pending" at bounding box center [517, 140] width 35 height 11
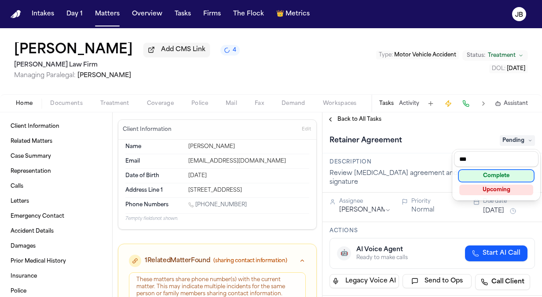
type input "***"
click at [494, 173] on div "Complete" at bounding box center [496, 175] width 74 height 11
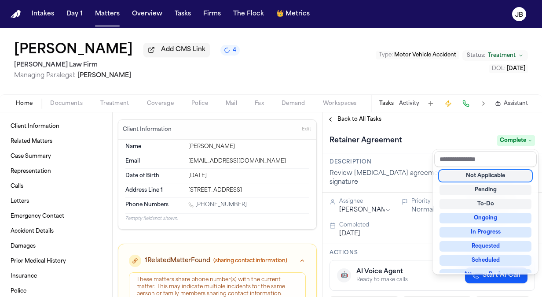
click at [434, 116] on div "**********" at bounding box center [433, 204] width 220 height 184
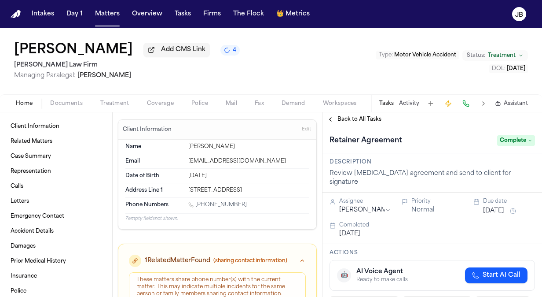
click at [299, 73] on div "Adnann Iqbal Add CMS Link 4 Ruy Mireles Law Firm Managing Paralegal: Jessica Ba…" at bounding box center [271, 61] width 542 height 66
click at [155, 103] on span "Coverage" at bounding box center [160, 103] width 27 height 7
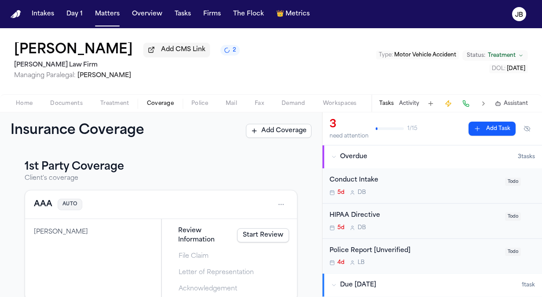
click at [107, 101] on span "Treatment" at bounding box center [114, 103] width 29 height 7
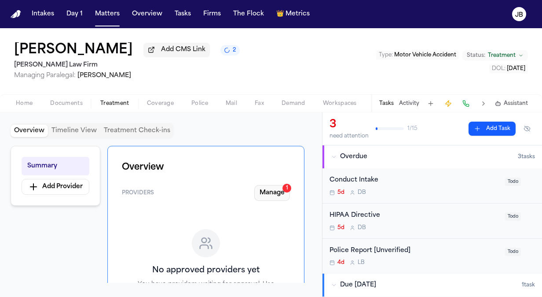
click at [284, 193] on button "Manage 1" at bounding box center [272, 193] width 36 height 16
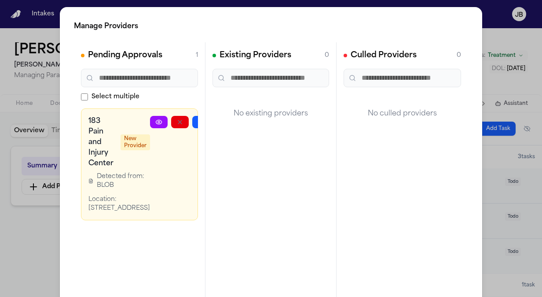
scroll to position [0, 32]
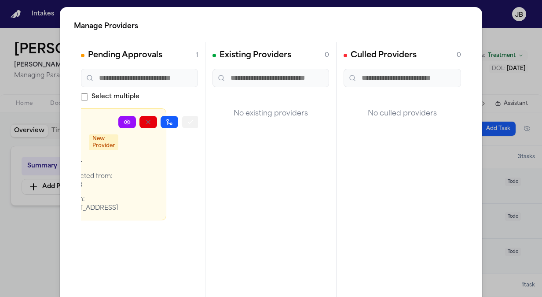
click at [187, 121] on icon "button" at bounding box center [190, 121] width 7 height 7
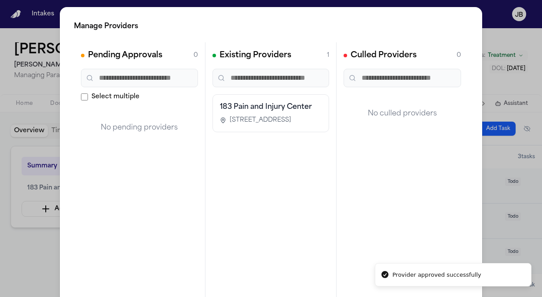
scroll to position [0, 0]
click at [5, 142] on div "Manage Providers Pending Approvals 0 Select multiple No pending providers Exist…" at bounding box center [271, 178] width 542 height 357
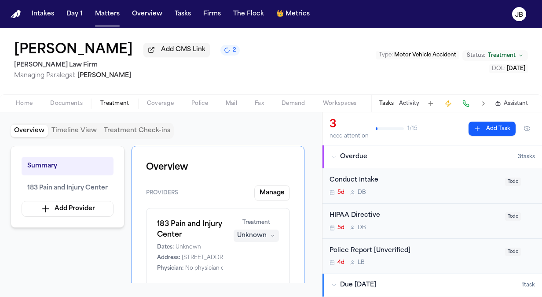
click at [405, 98] on div "Tasks Activity Assistant" at bounding box center [453, 103] width 164 height 17
click at [402, 106] on button "Activity" at bounding box center [409, 103] width 20 height 7
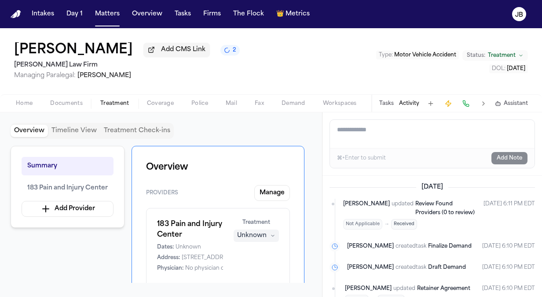
click at [364, 133] on textarea "Add a note to this matter" at bounding box center [432, 134] width 205 height 28
type textarea "*"
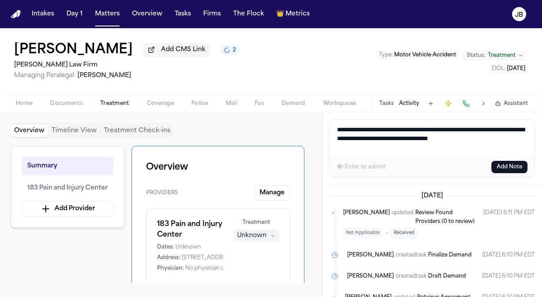
type textarea "**********"
click at [506, 167] on button "Add Note" at bounding box center [510, 167] width 36 height 12
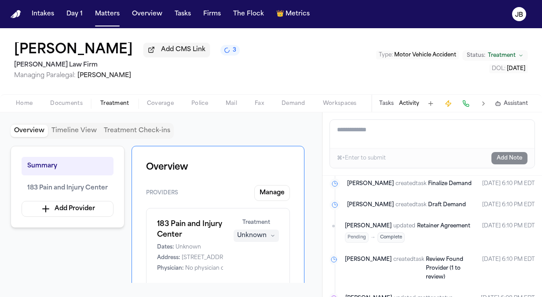
scroll to position [122, 0]
